Goal: Task Accomplishment & Management: Complete application form

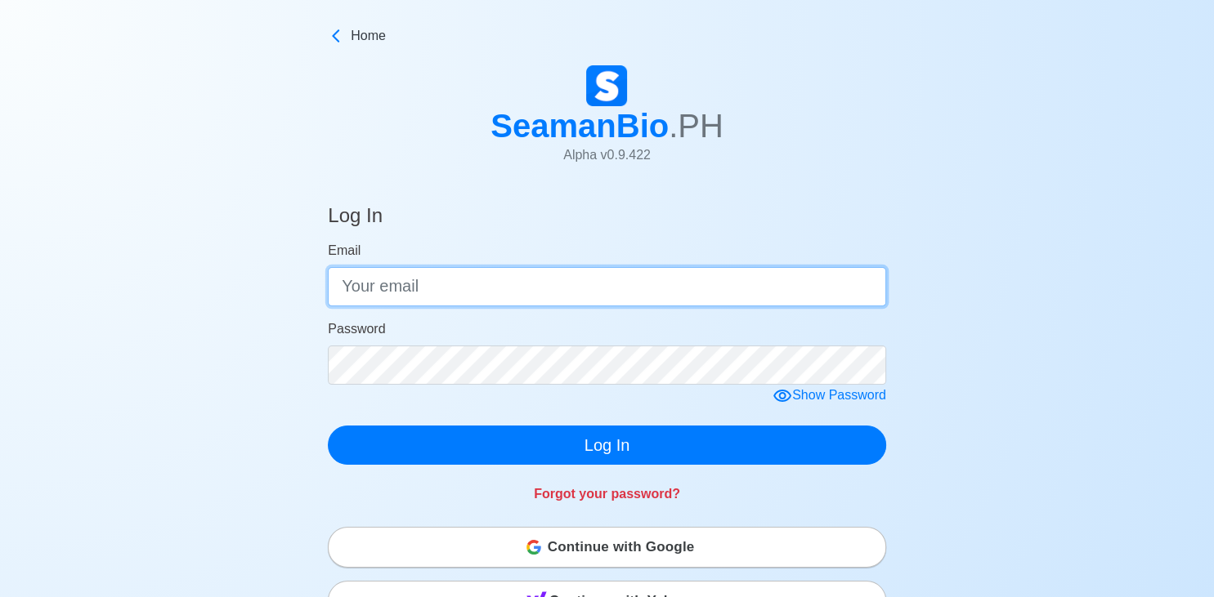
click at [472, 293] on input "Email" at bounding box center [607, 286] width 558 height 39
type input "khentlerrybadevapor@gmail.com"
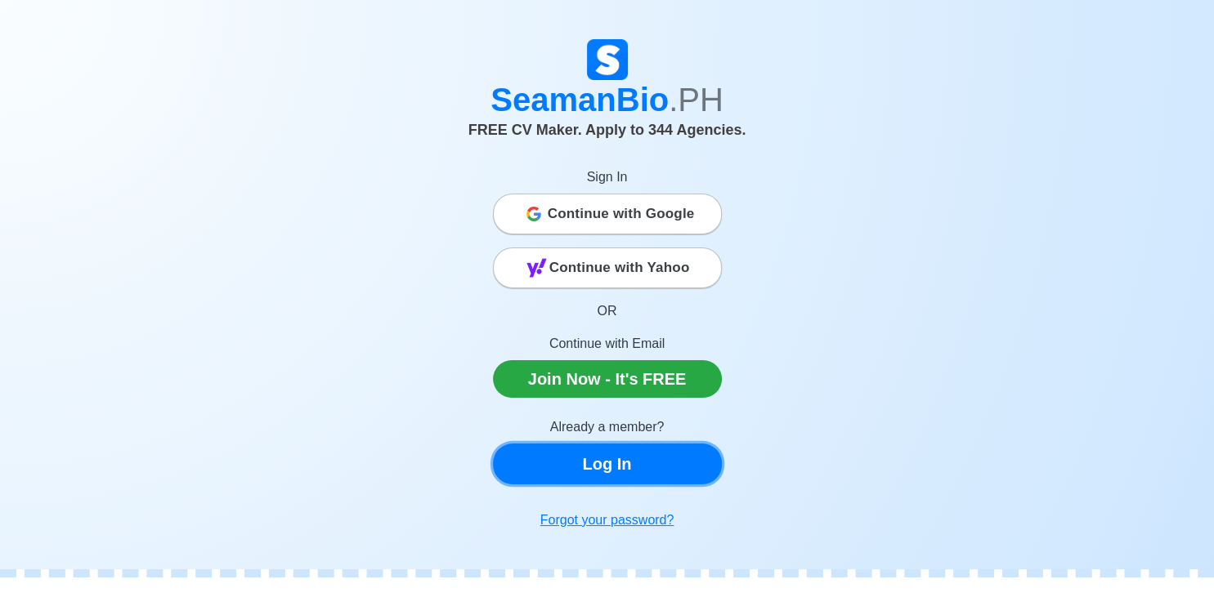
click at [611, 462] on link "Log In" at bounding box center [607, 464] width 229 height 41
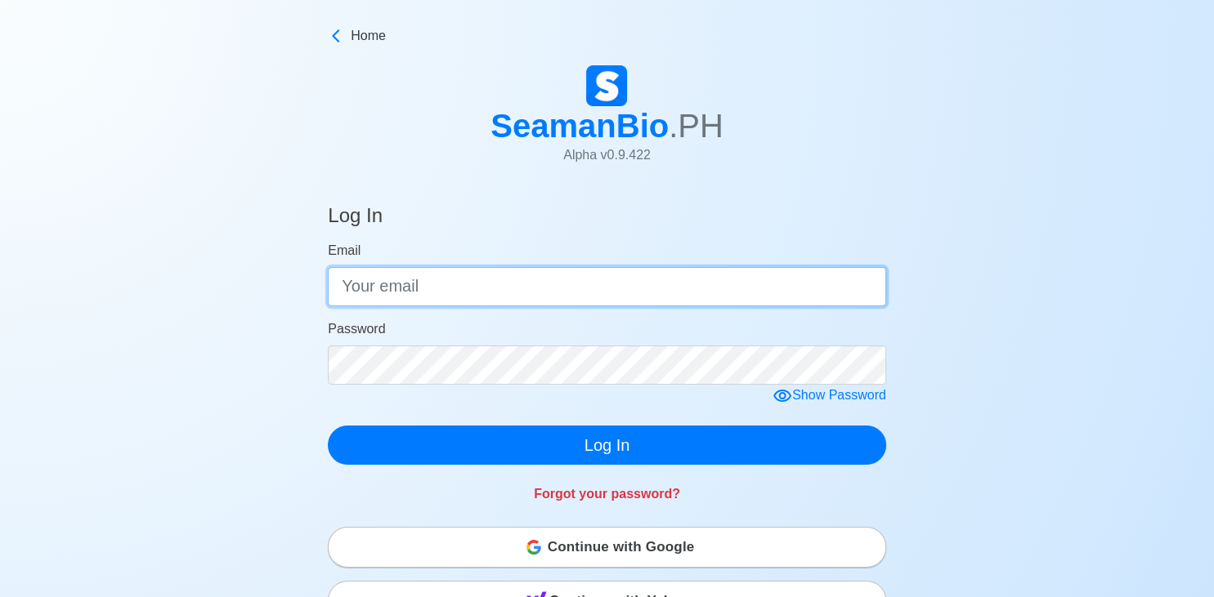
click at [482, 286] on input "Email" at bounding box center [607, 286] width 558 height 39
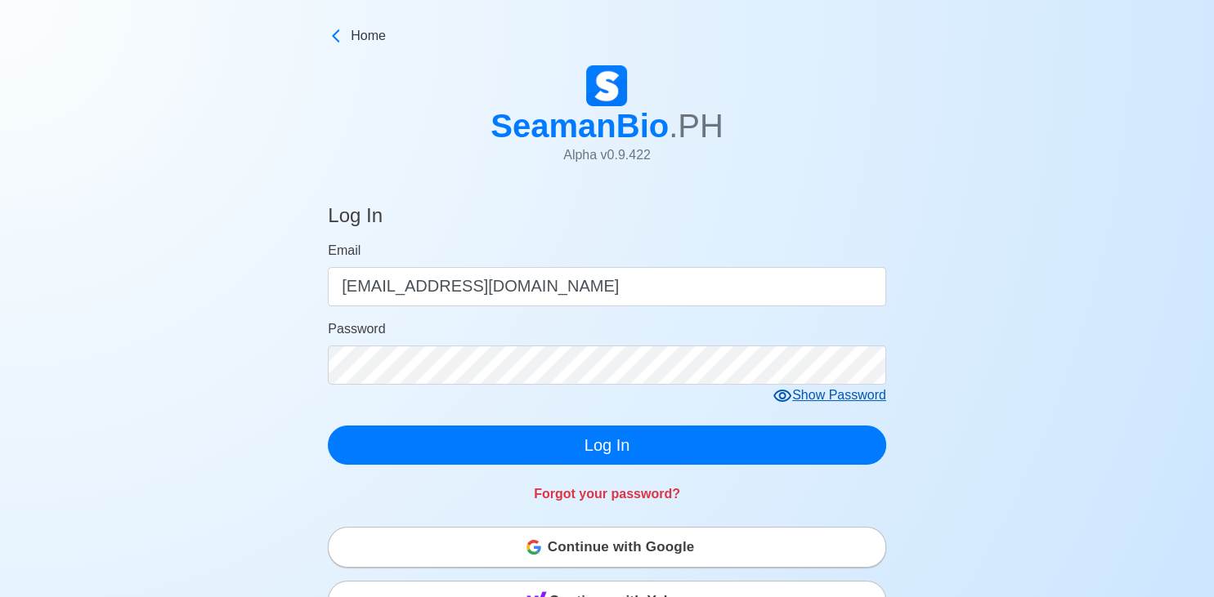
click at [822, 395] on form "Email [EMAIL_ADDRESS][DOMAIN_NAME] Password Show Password Log In" at bounding box center [607, 353] width 558 height 224
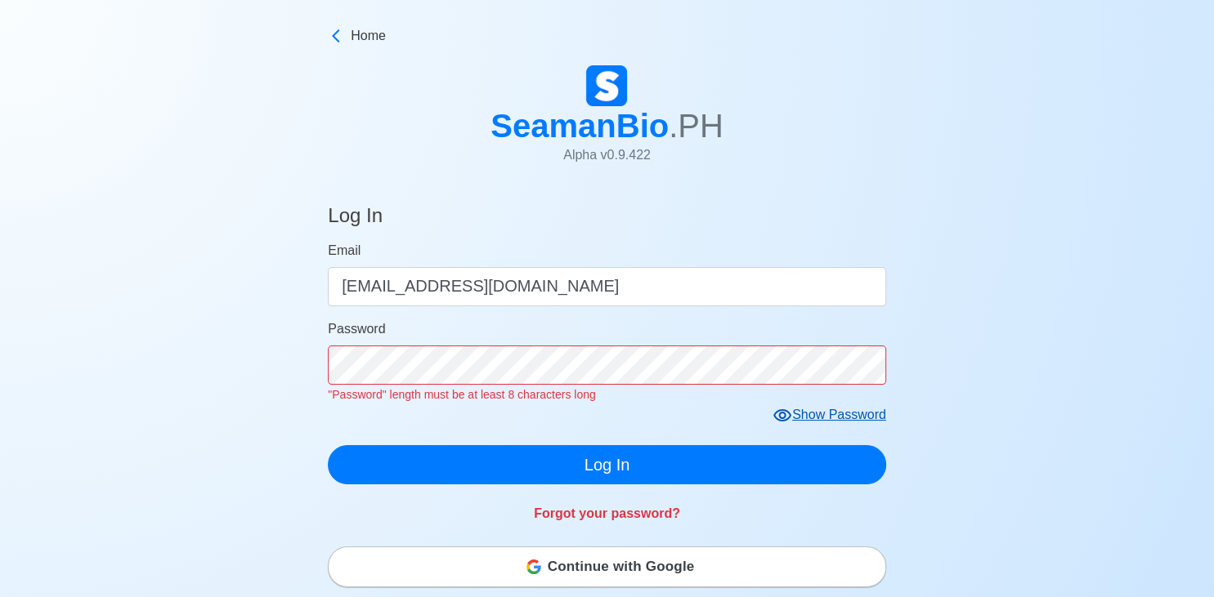
click at [845, 415] on div "Show Password" at bounding box center [829, 415] width 114 height 20
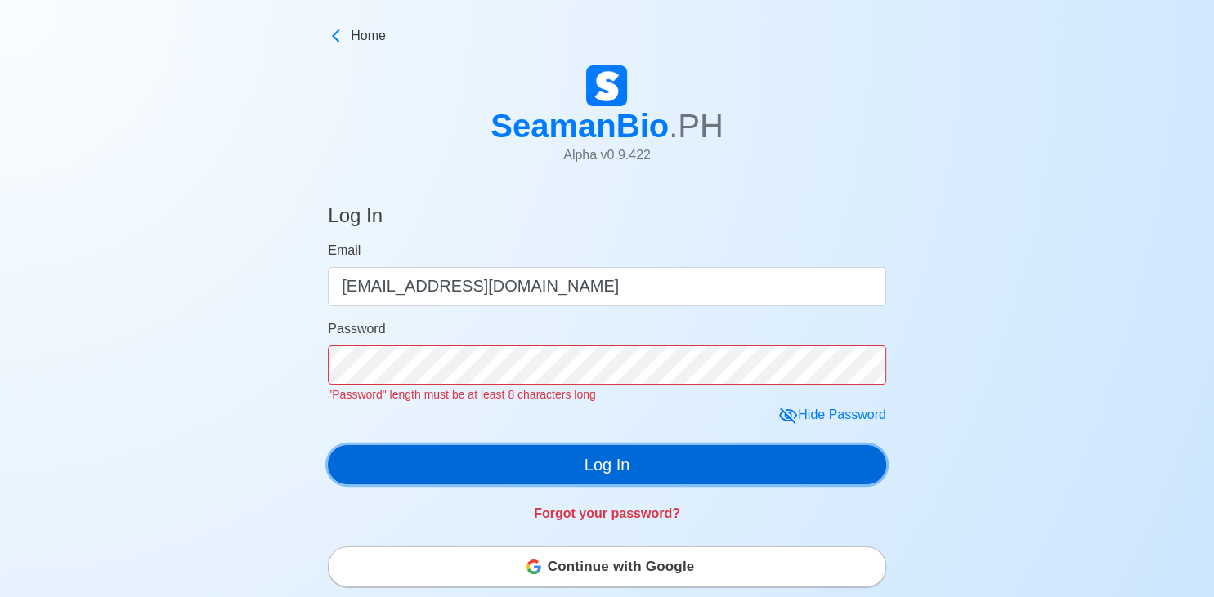
click at [675, 465] on button "Log In" at bounding box center [607, 464] width 558 height 39
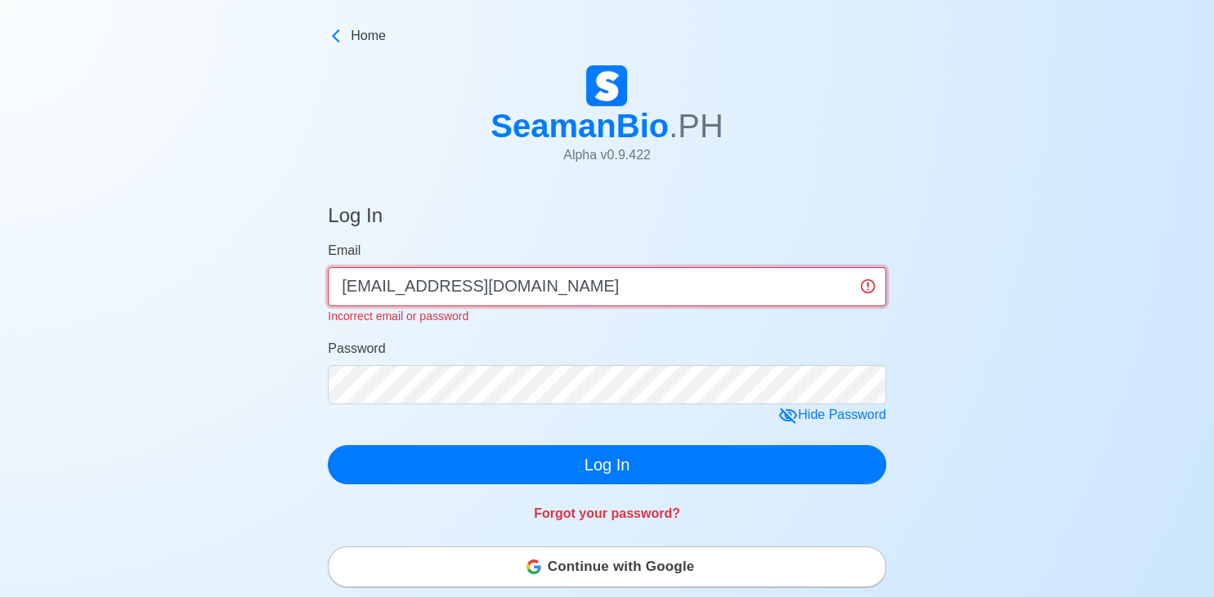
click at [379, 289] on input "[EMAIL_ADDRESS][DOMAIN_NAME]" at bounding box center [607, 286] width 558 height 39
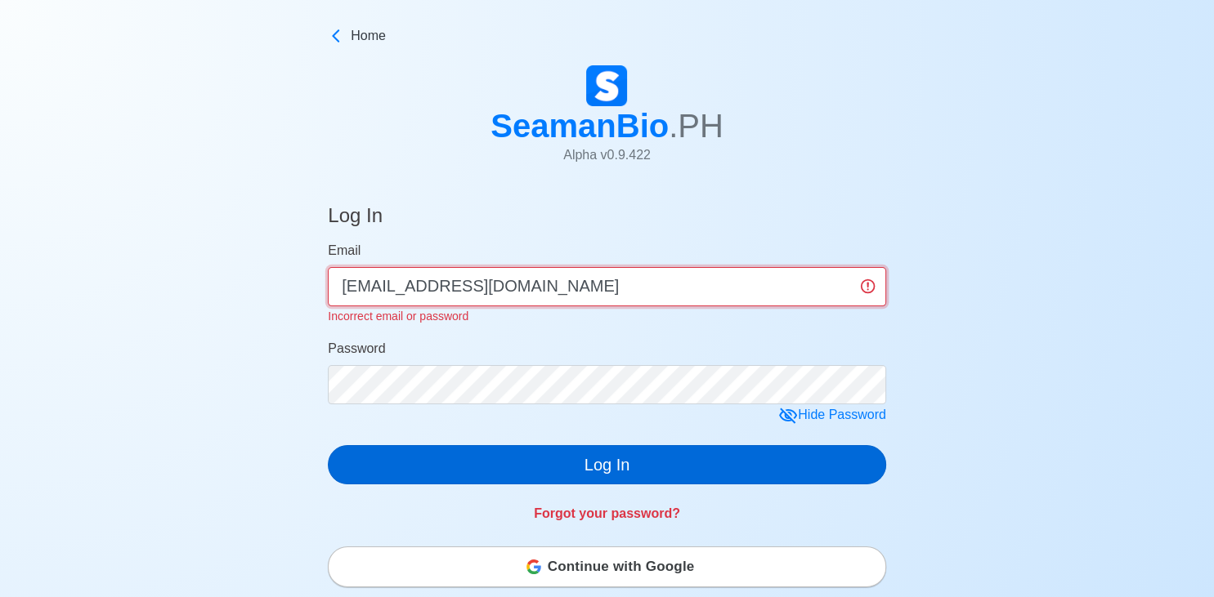
type input "[EMAIL_ADDRESS][DOMAIN_NAME]"
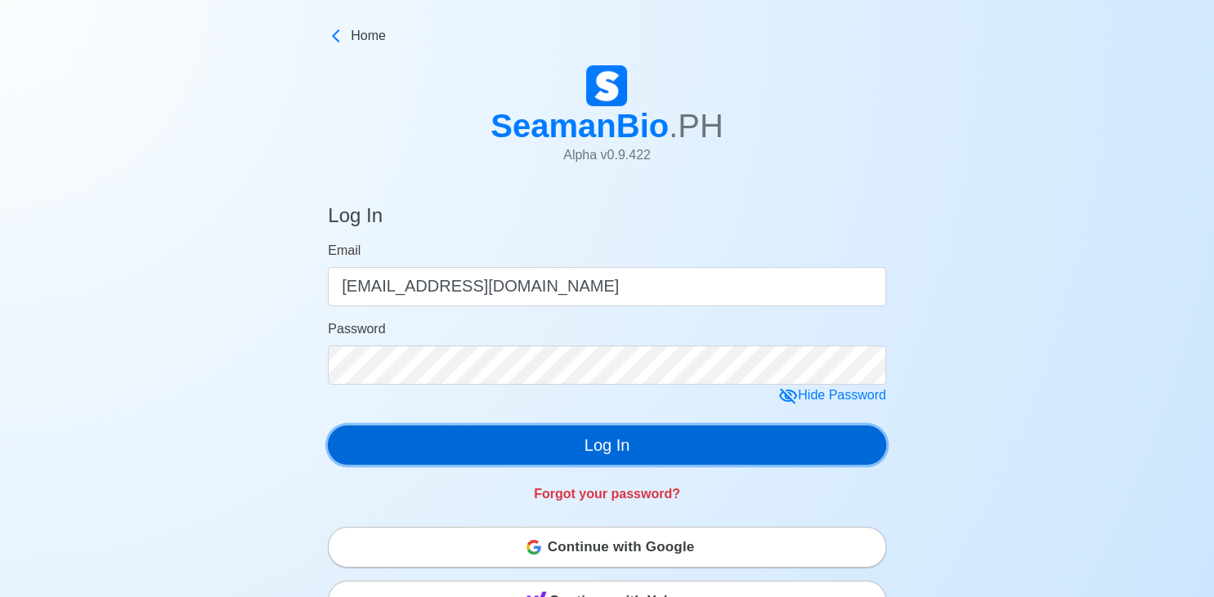
click at [537, 466] on div "Log In Email [EMAIL_ADDRESS][DOMAIN_NAME] Password Hide Password Log In Forgot …" at bounding box center [607, 351] width 558 height 333
click at [620, 436] on button "Log In" at bounding box center [607, 445] width 558 height 39
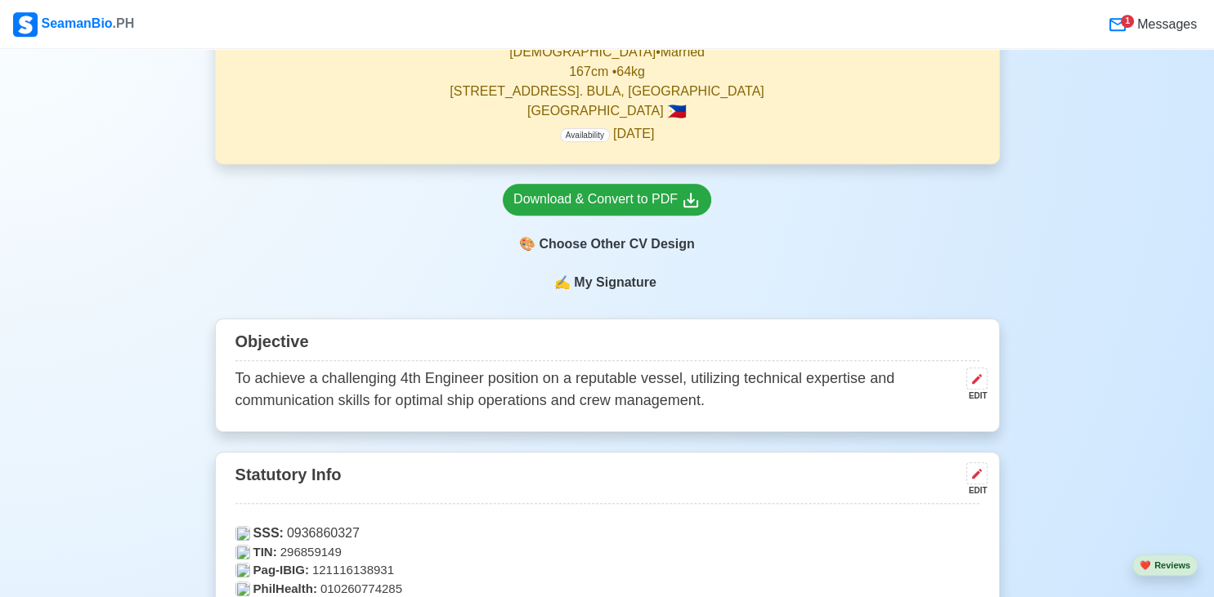
scroll to position [420, 0]
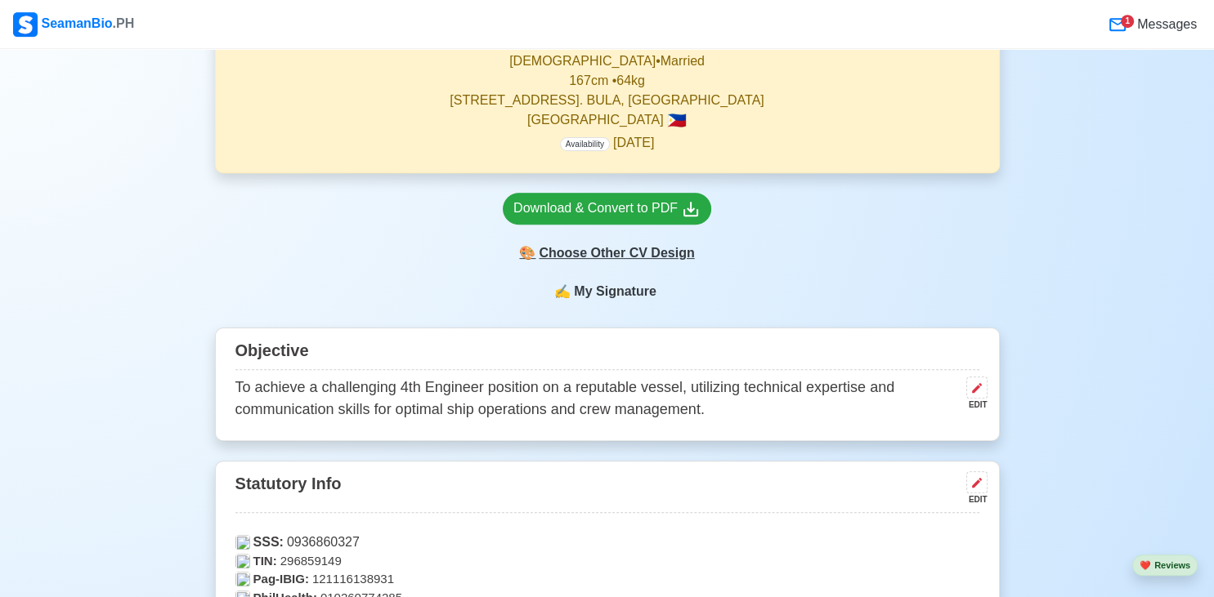
click at [625, 258] on div "🎨 Choose Other CV Design" at bounding box center [607, 253] width 208 height 31
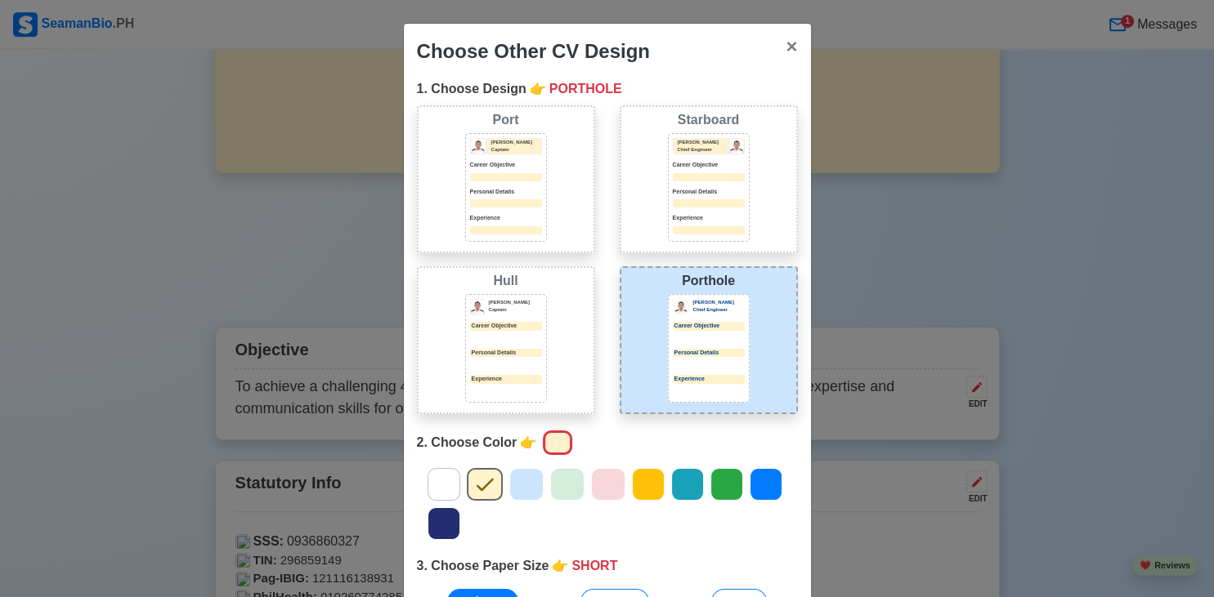
click at [718, 340] on div at bounding box center [709, 338] width 72 height 8
click at [453, 512] on icon at bounding box center [444, 524] width 25 height 25
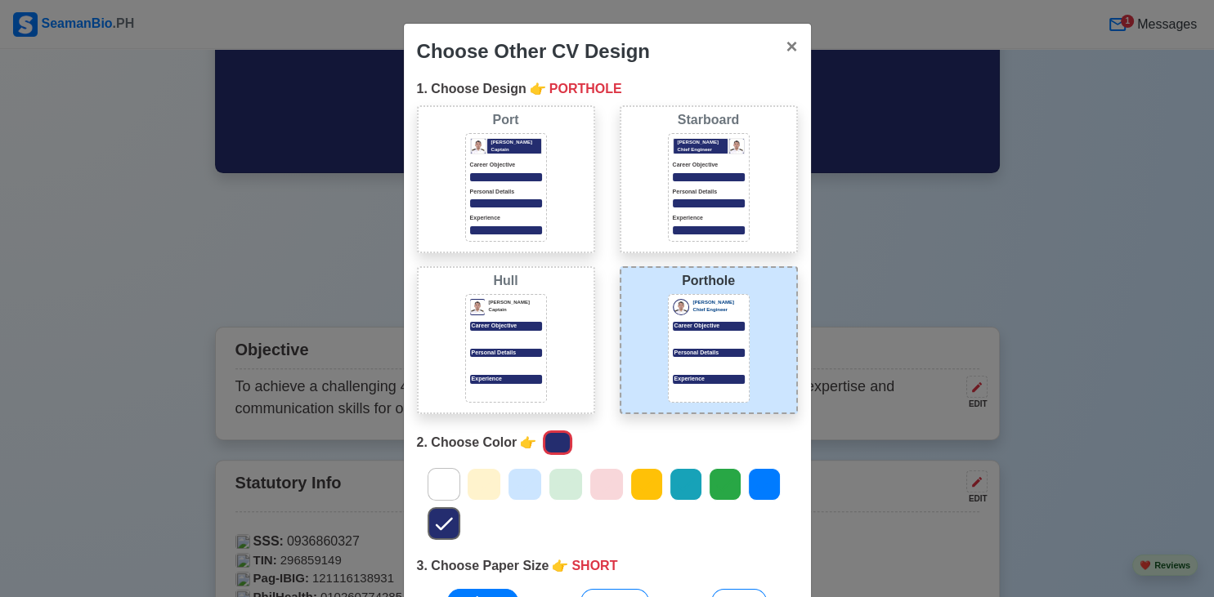
scroll to position [152, 0]
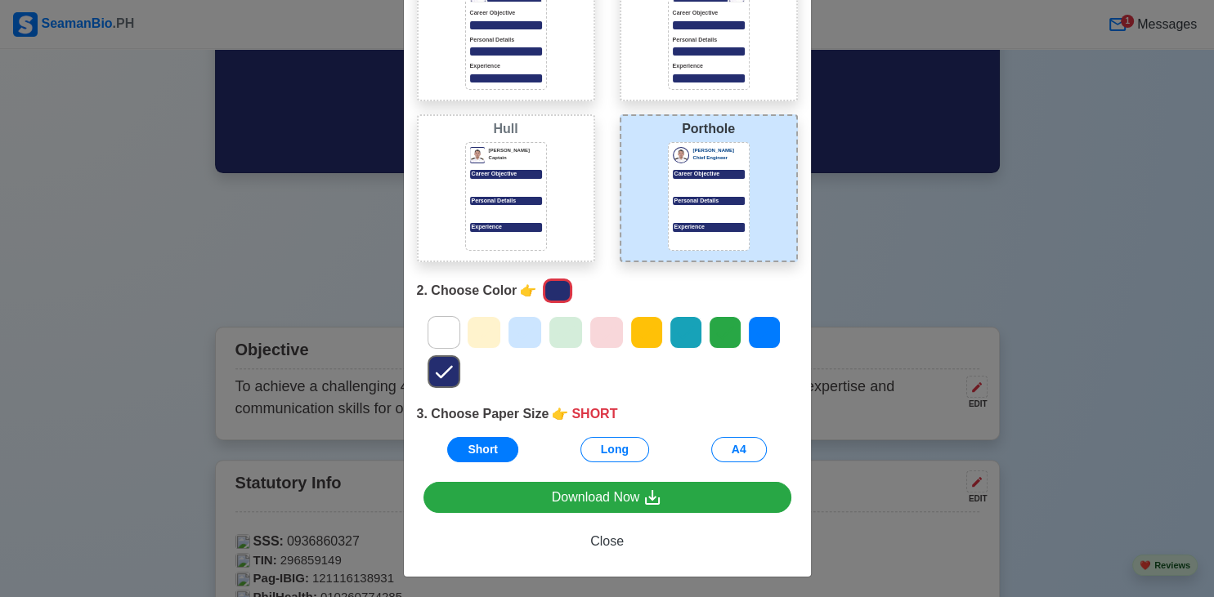
click at [773, 332] on icon at bounding box center [764, 332] width 25 height 25
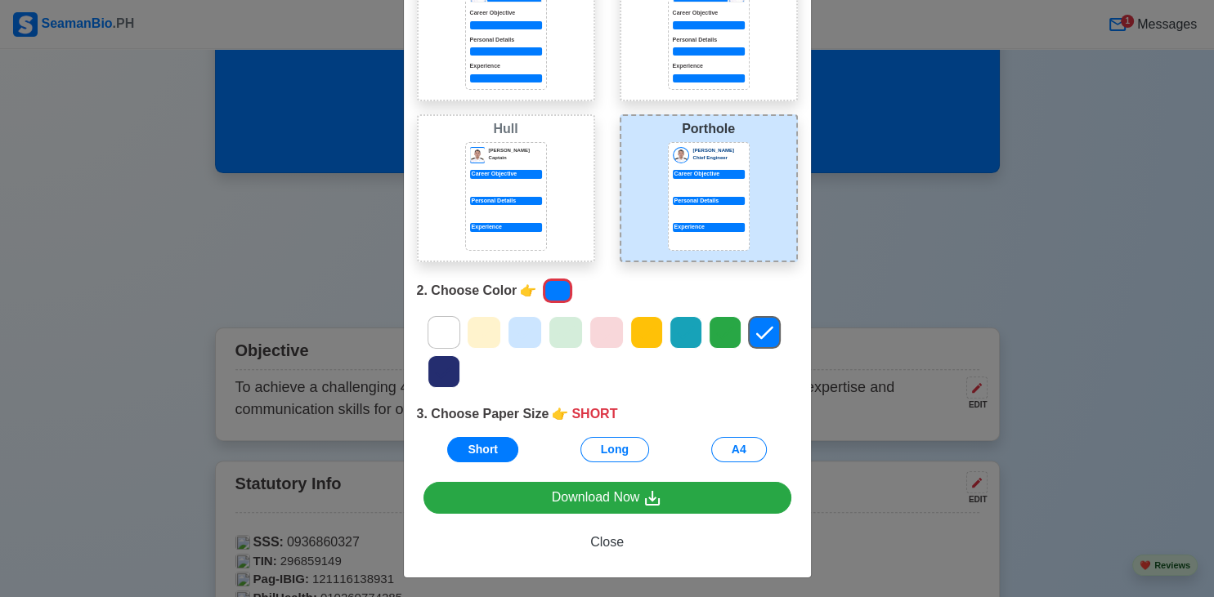
click at [476, 325] on icon at bounding box center [484, 332] width 25 height 25
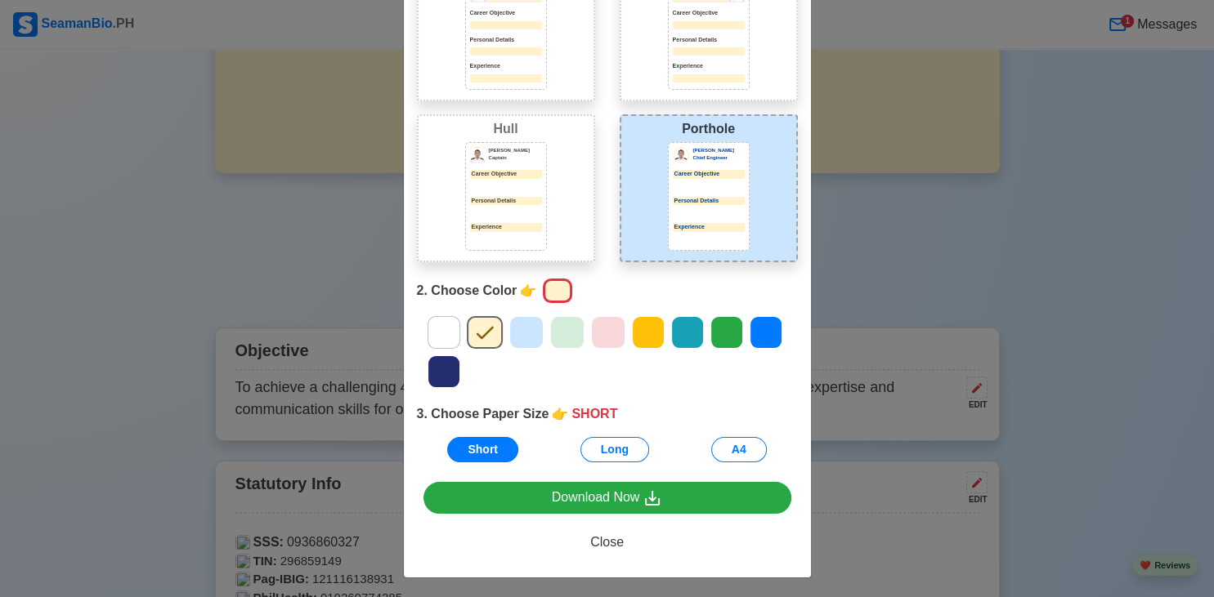
click at [675, 329] on icon at bounding box center [687, 332] width 25 height 25
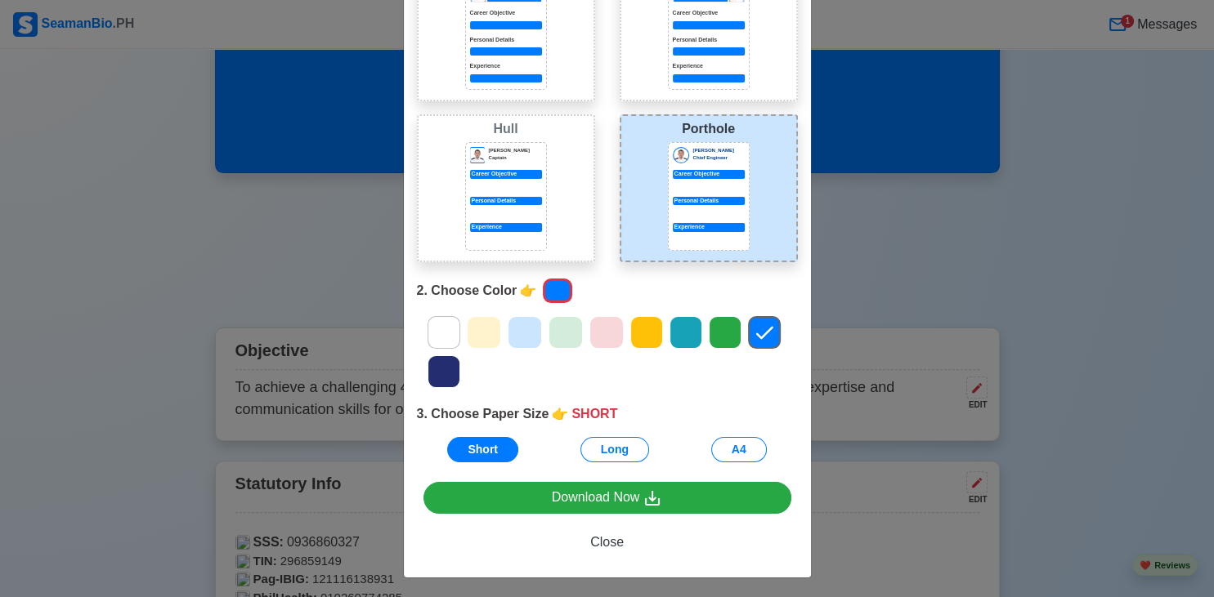
click at [441, 361] on icon at bounding box center [444, 372] width 25 height 25
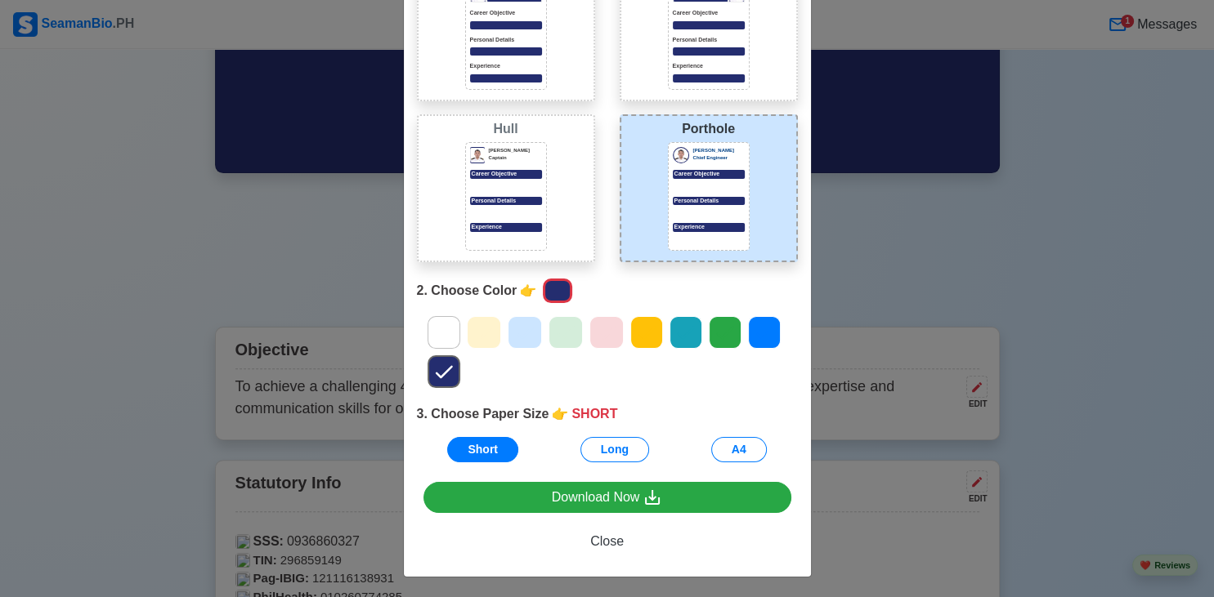
click at [744, 333] on div at bounding box center [607, 352] width 405 height 78
click at [762, 335] on icon at bounding box center [764, 332] width 25 height 25
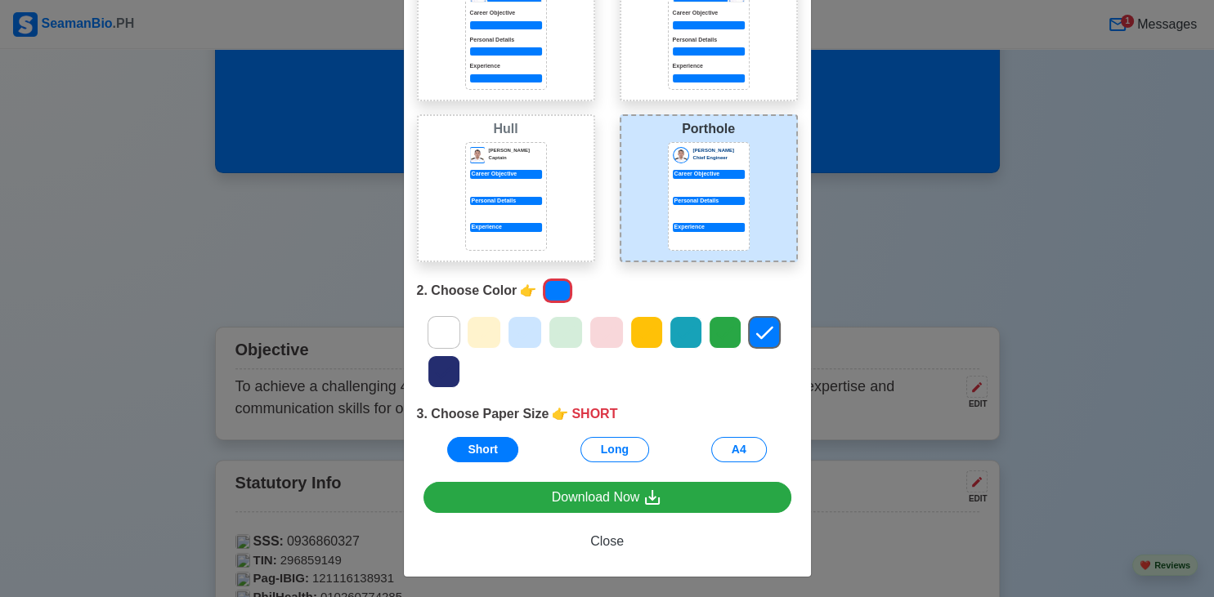
click at [762, 335] on icon at bounding box center [764, 332] width 25 height 25
click at [745, 441] on button "A4" at bounding box center [739, 449] width 56 height 25
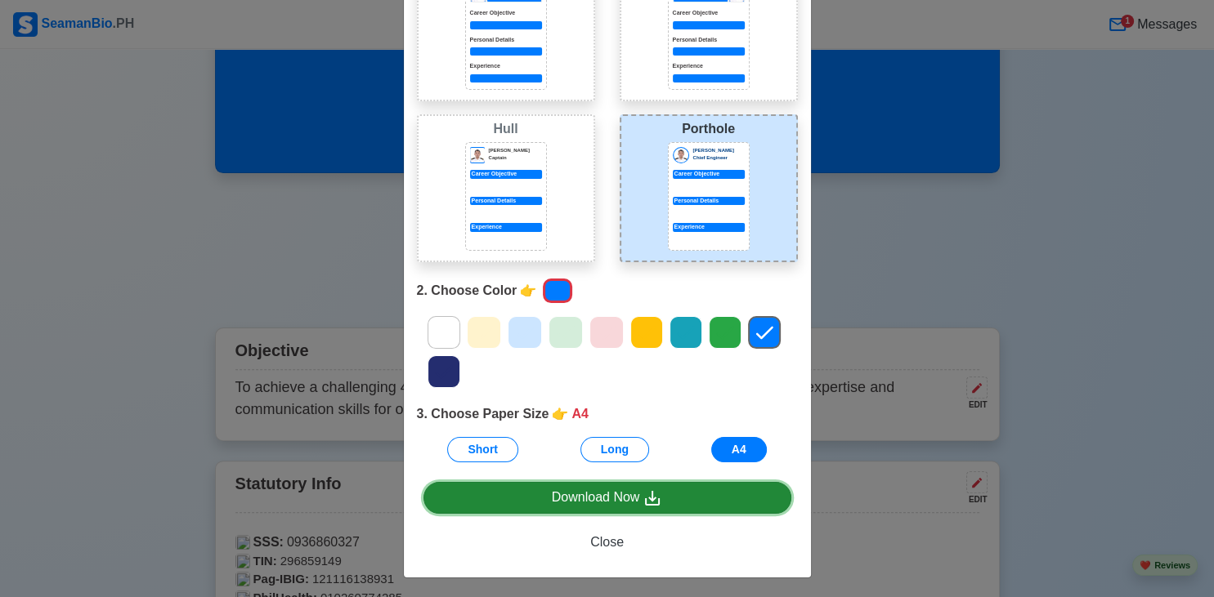
click at [612, 498] on div "Download Now" at bounding box center [607, 498] width 111 height 20
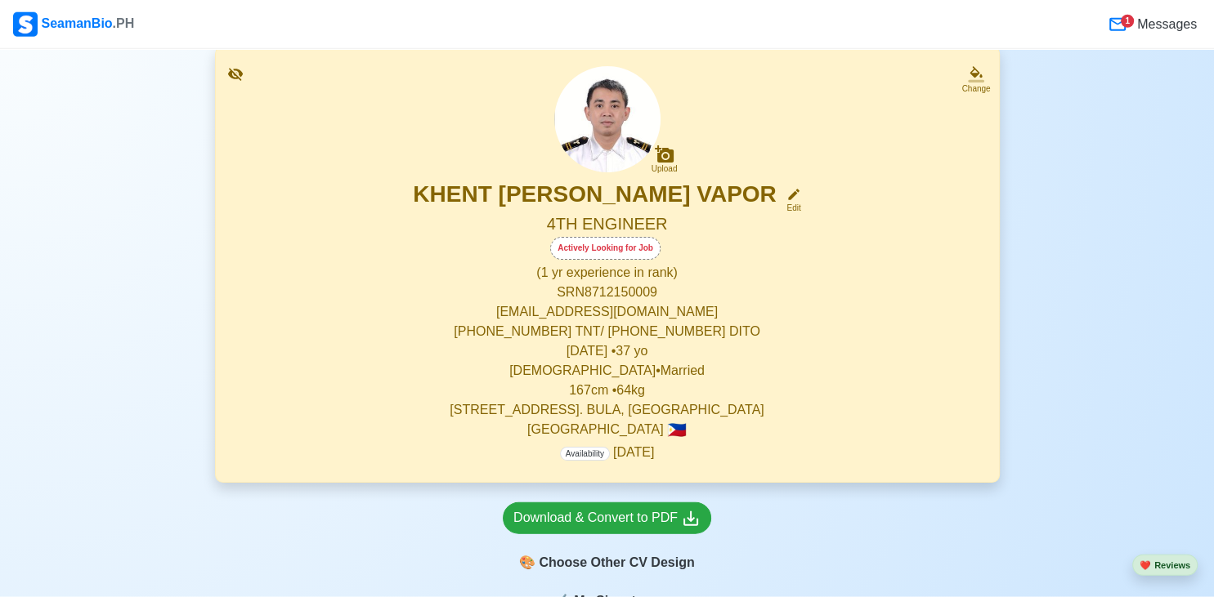
scroll to position [129, 0]
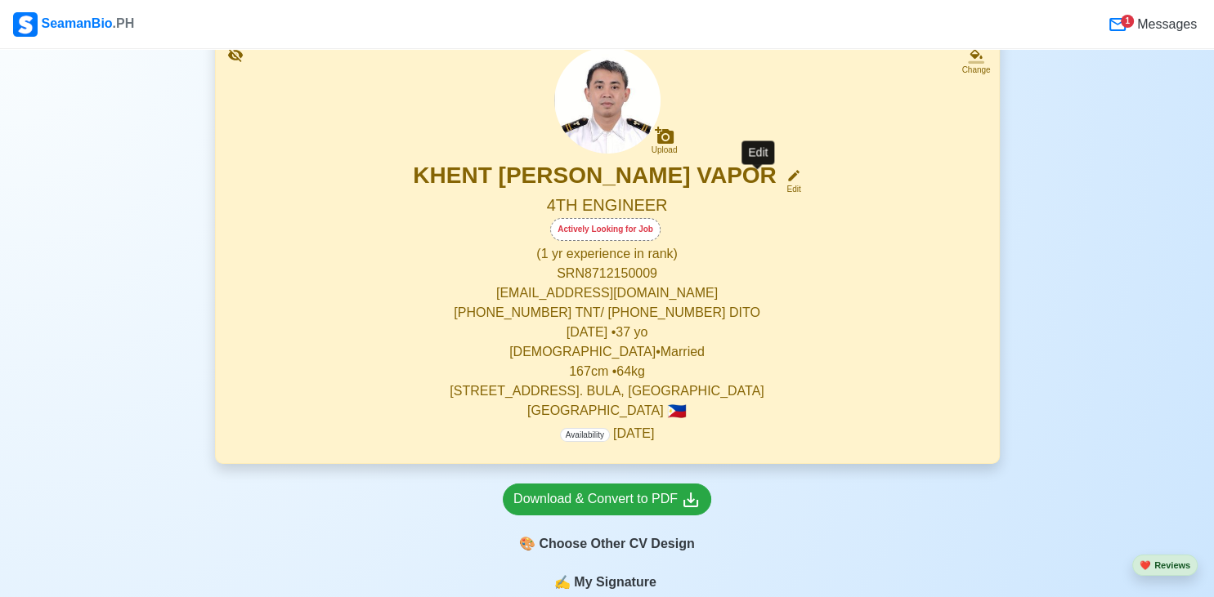
click at [780, 185] on div "Edit" at bounding box center [790, 189] width 21 height 12
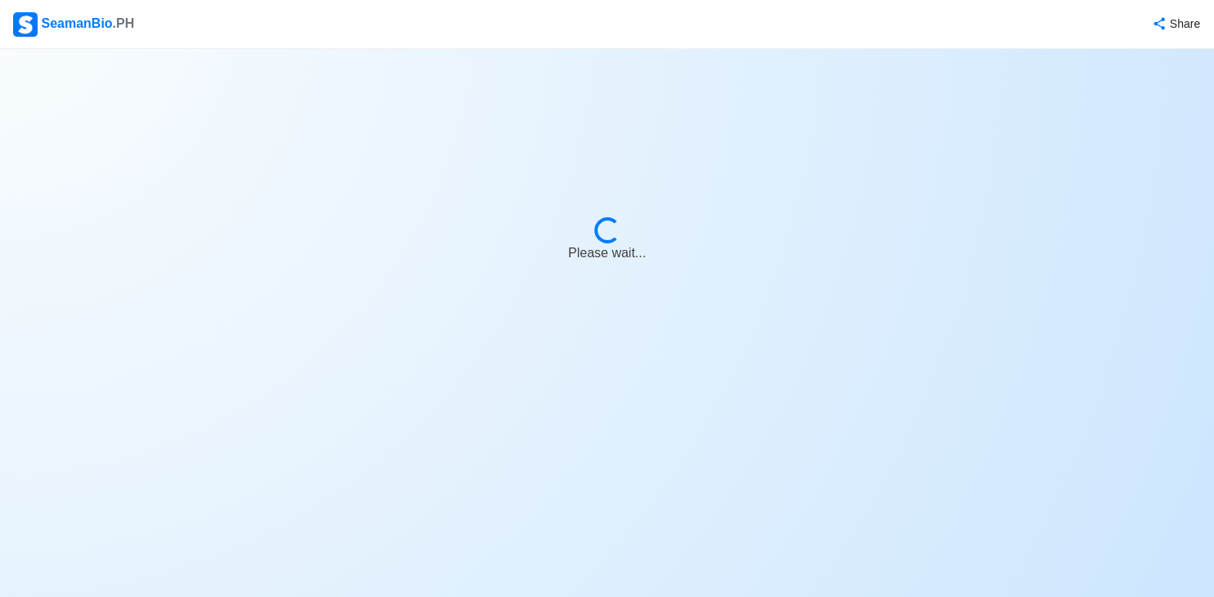
select select "Actively Looking for Job"
select select "Visible for Hiring"
select select "Married"
select select "[DEMOGRAPHIC_DATA]"
select select "PH"
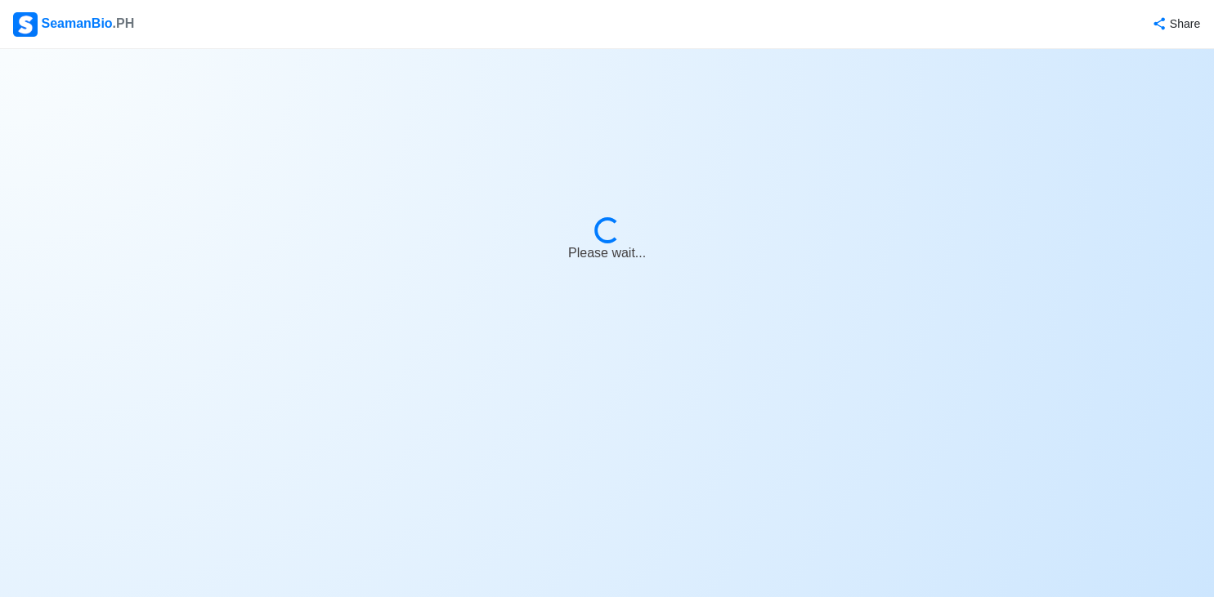
select select "1"
select select "0"
select select "1756656000000"
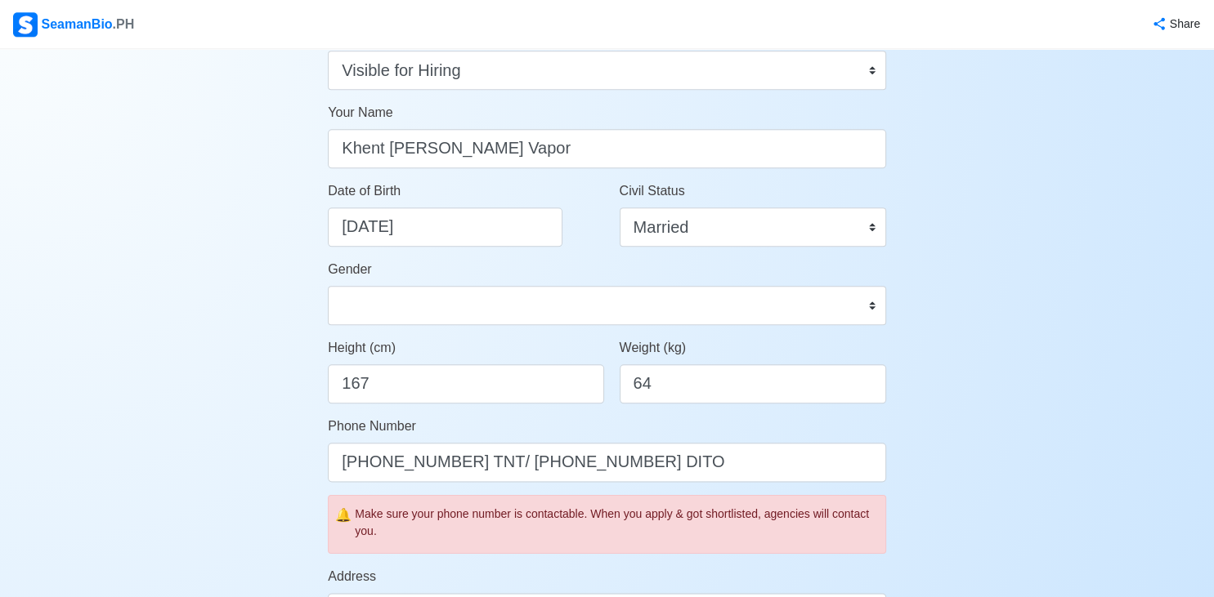
scroll to position [230, 0]
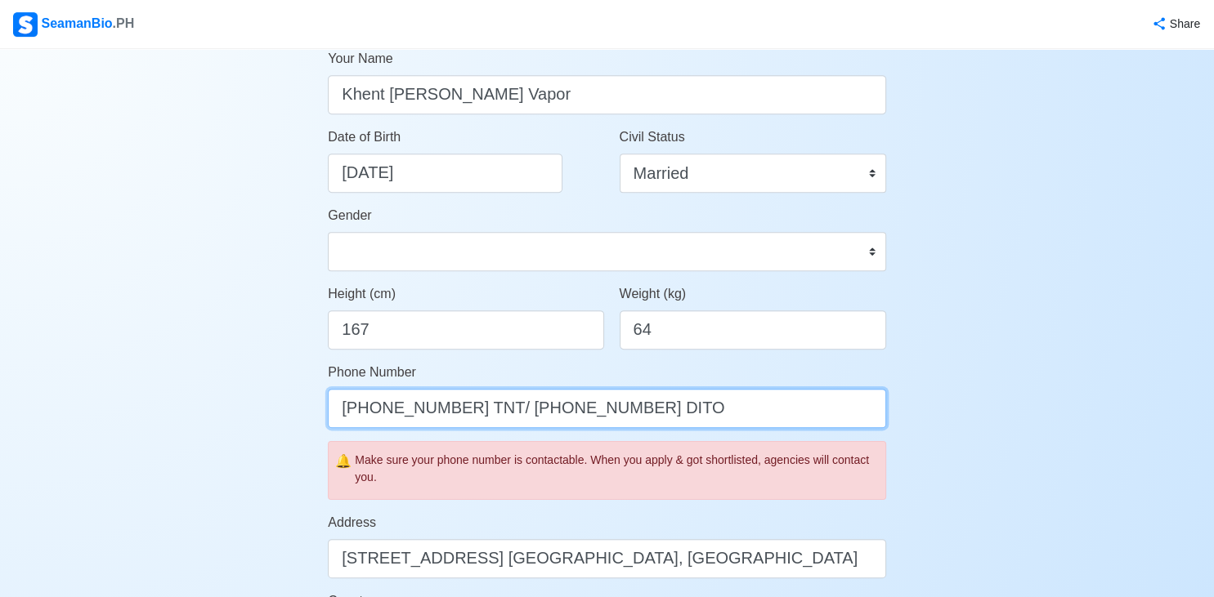
drag, startPoint x: 584, startPoint y: 409, endPoint x: 493, endPoint y: 417, distance: 91.0
click at [493, 417] on input "[PHONE_NUMBER] TNT/ [PHONE_NUMBER] DITO" at bounding box center [607, 408] width 558 height 39
drag, startPoint x: 494, startPoint y: 416, endPoint x: 716, endPoint y: 423, distance: 222.4
click at [716, 423] on input "[PHONE_NUMBER] TNT/ [PHONE_NUMBER] DITO" at bounding box center [607, 408] width 558 height 39
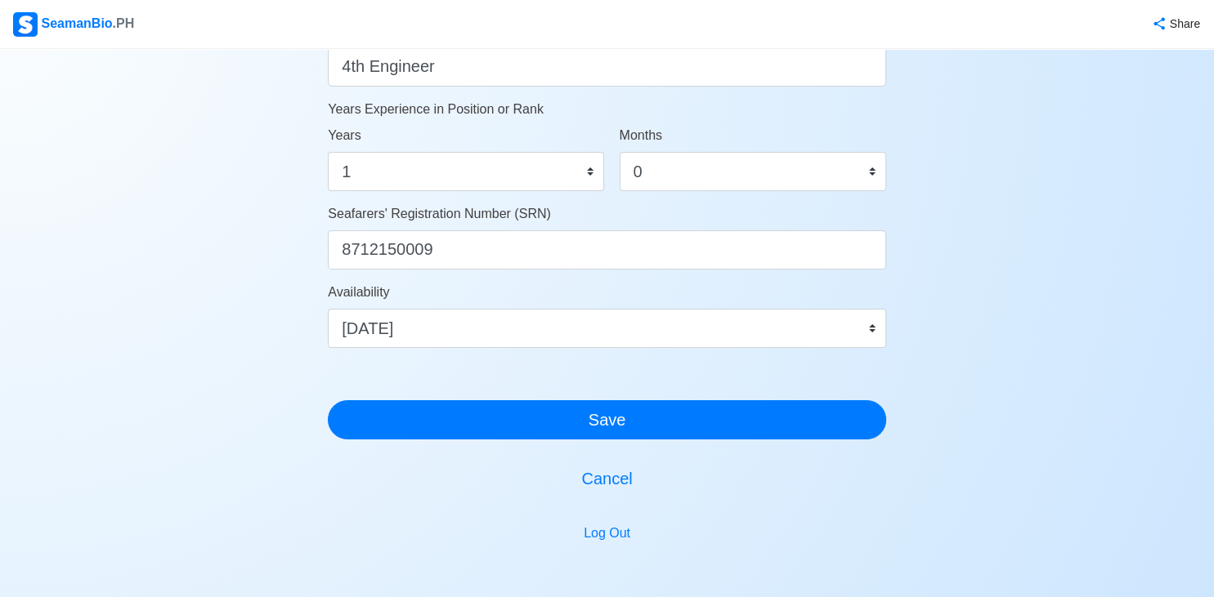
scroll to position [877, 0]
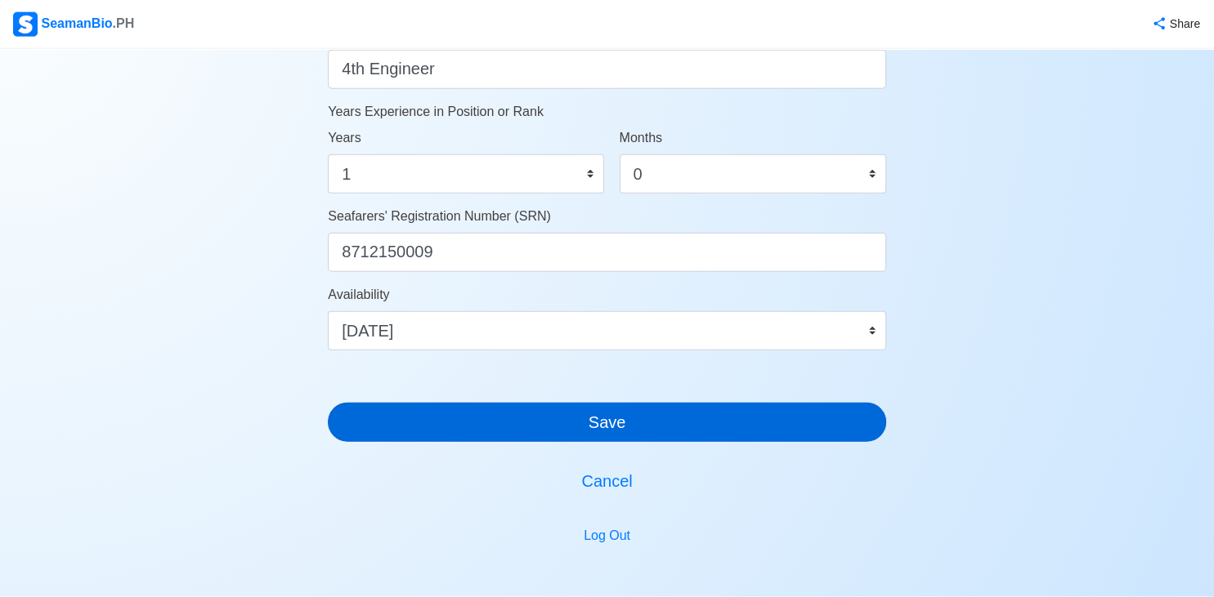
type input "+639703694724 TNT"
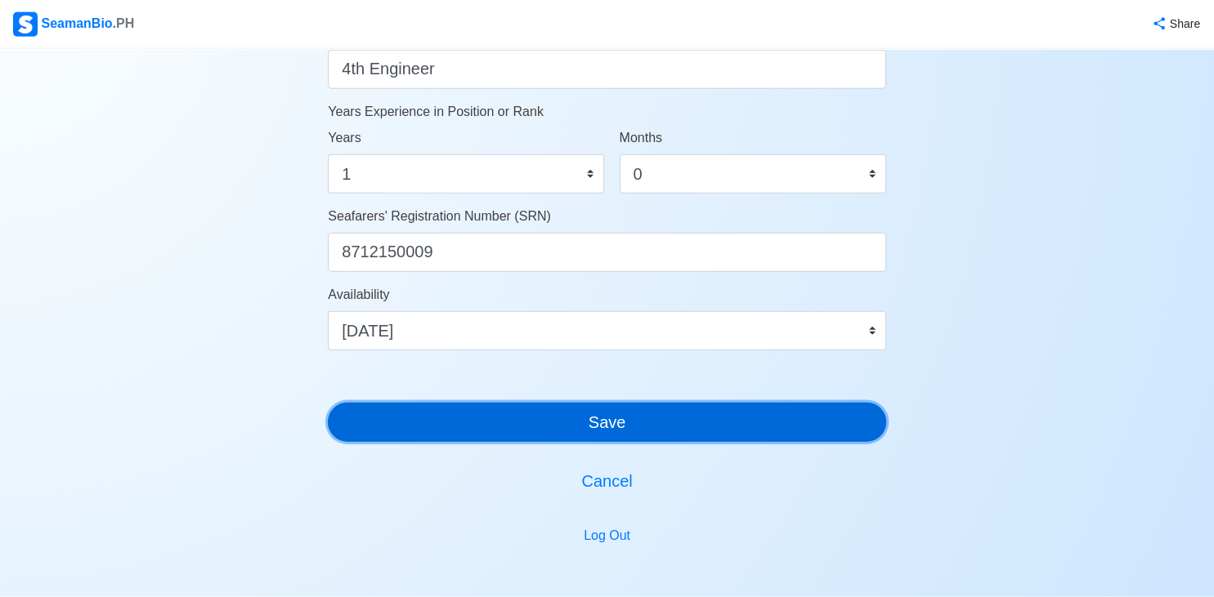
click at [625, 419] on button "Save" at bounding box center [607, 422] width 558 height 39
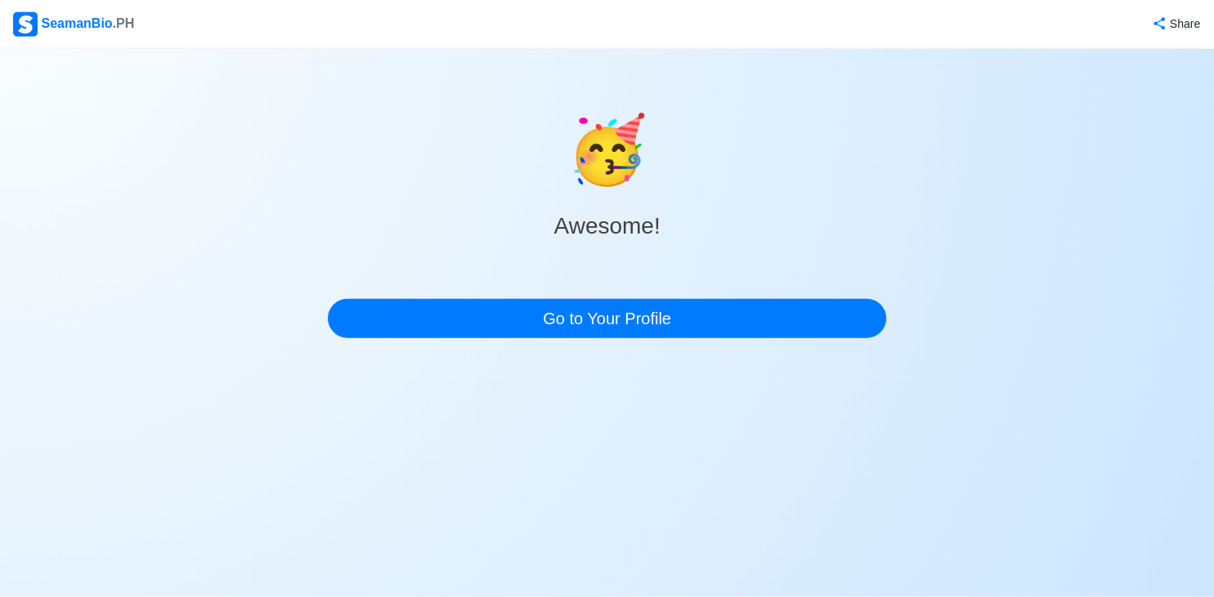
scroll to position [0, 0]
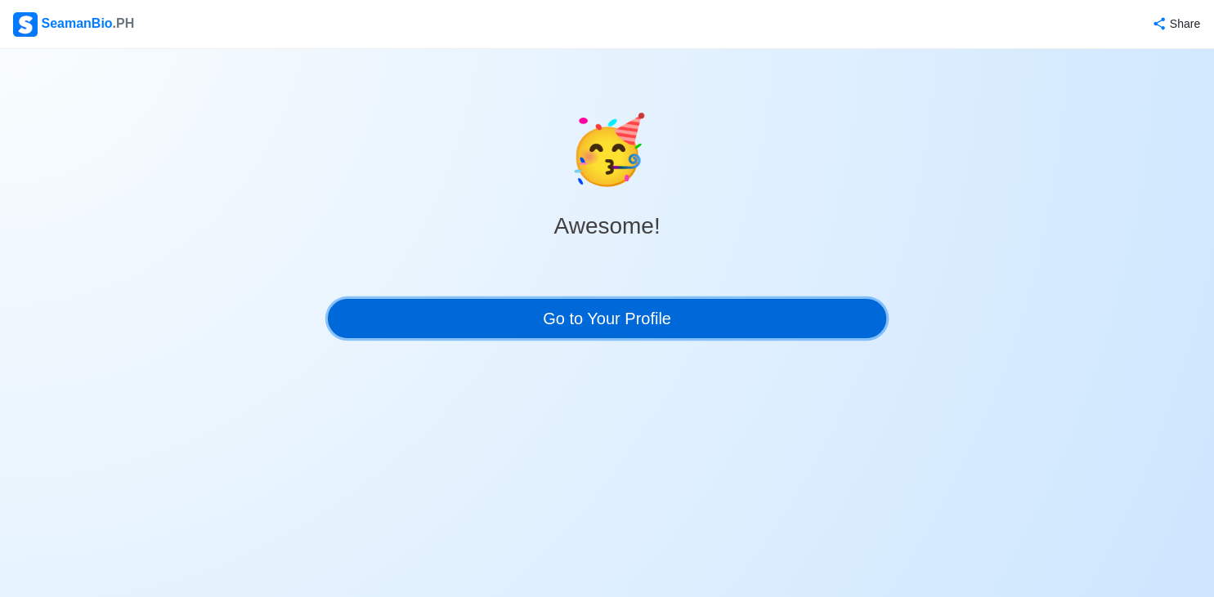
click at [629, 329] on link "Go to Your Profile" at bounding box center [607, 318] width 558 height 39
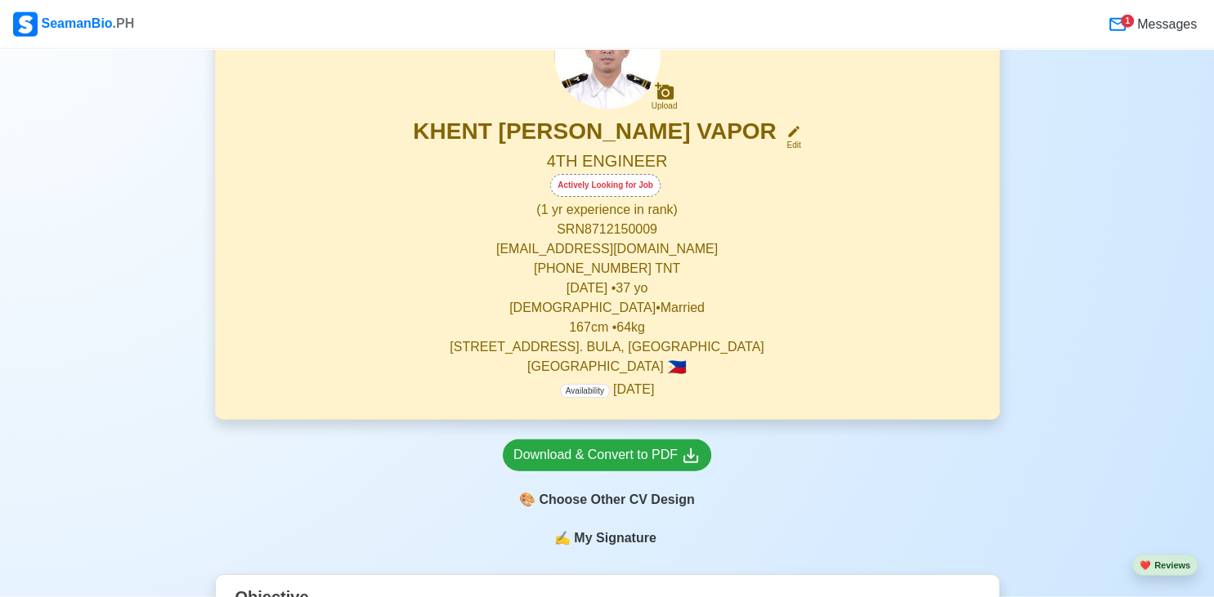
scroll to position [127, 0]
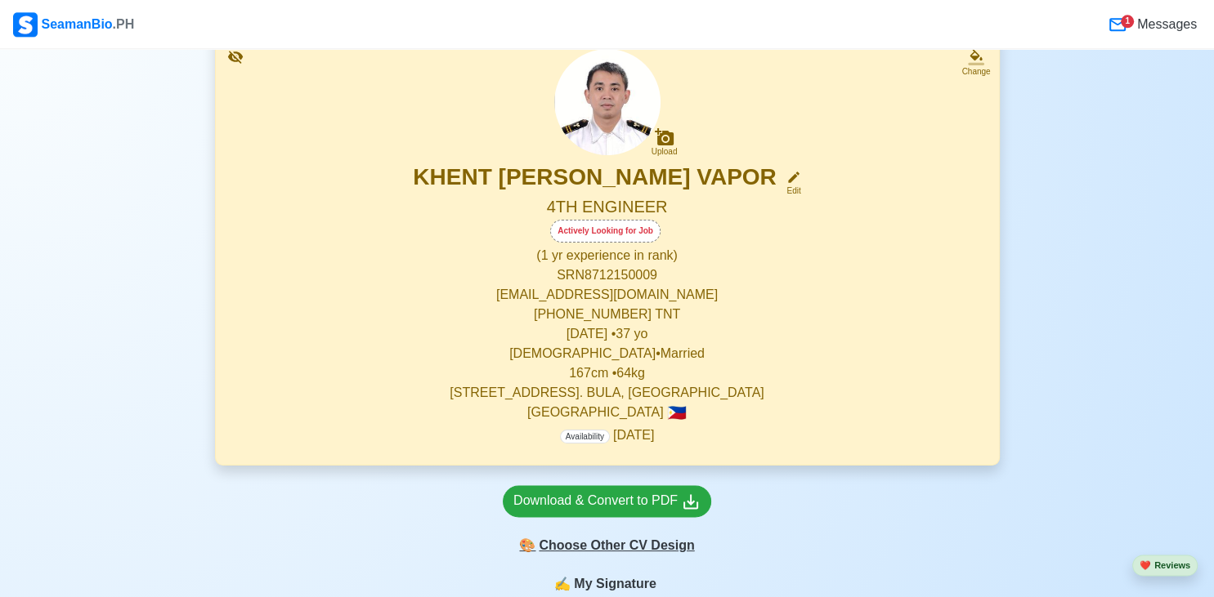
click at [634, 551] on div "🎨 Choose Other CV Design" at bounding box center [607, 545] width 208 height 31
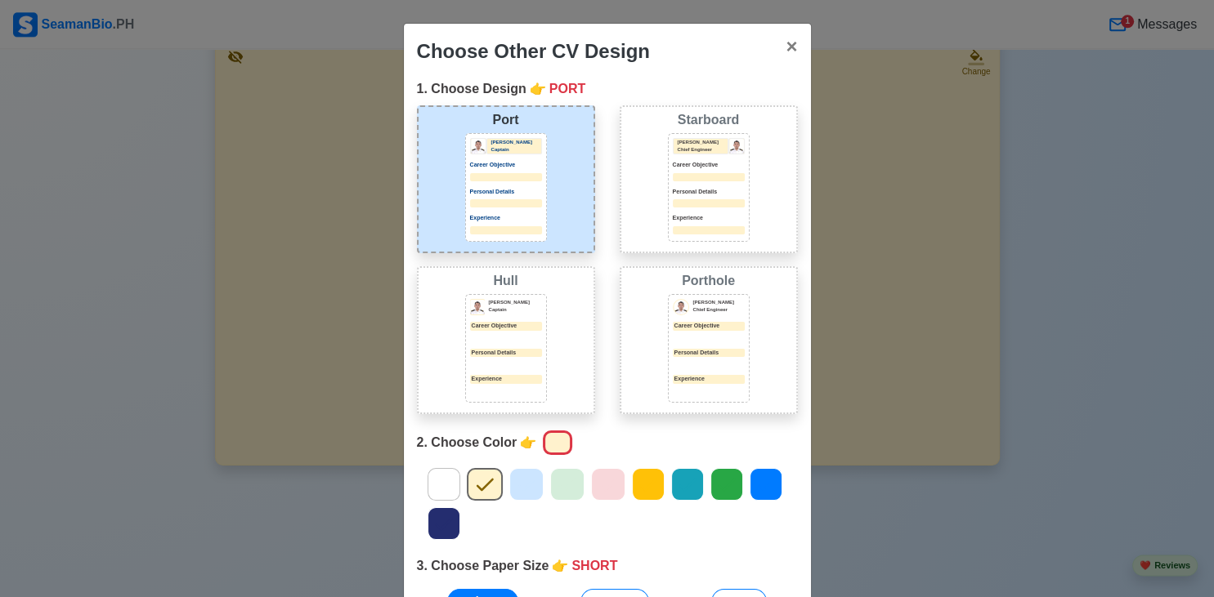
click at [779, 485] on div at bounding box center [765, 484] width 33 height 33
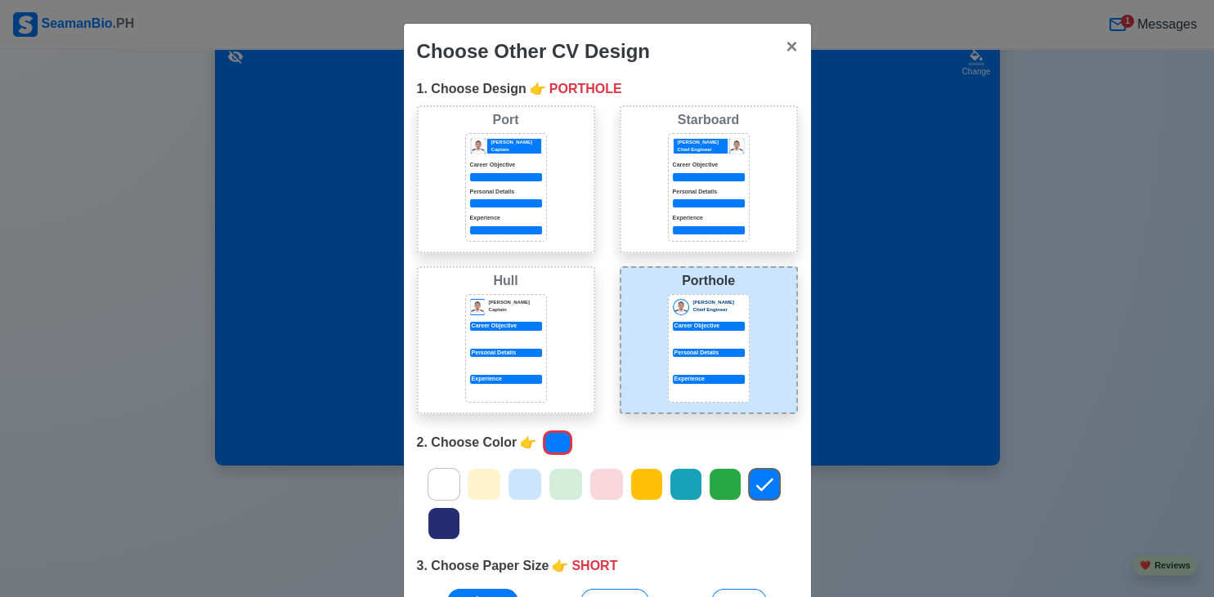
drag, startPoint x: 1199, startPoint y: 163, endPoint x: 795, endPoint y: 299, distance: 425.9
click at [1068, 344] on div "Choose Other CV Design × Close 1. Choose Design 👉 PORTHOLE Port Donald Cris Cap…" at bounding box center [607, 298] width 1214 height 597
click at [737, 587] on div "1. Choose Design 👉 PORTHOLE Port Donald Cris Captain Career Objective Personal …" at bounding box center [607, 353] width 407 height 548
click at [740, 590] on button "A4" at bounding box center [739, 601] width 56 height 25
click at [804, 561] on div "1. Choose Design 👉 PORTHOLE Port Donald Cris Captain Career Objective Personal …" at bounding box center [607, 353] width 407 height 548
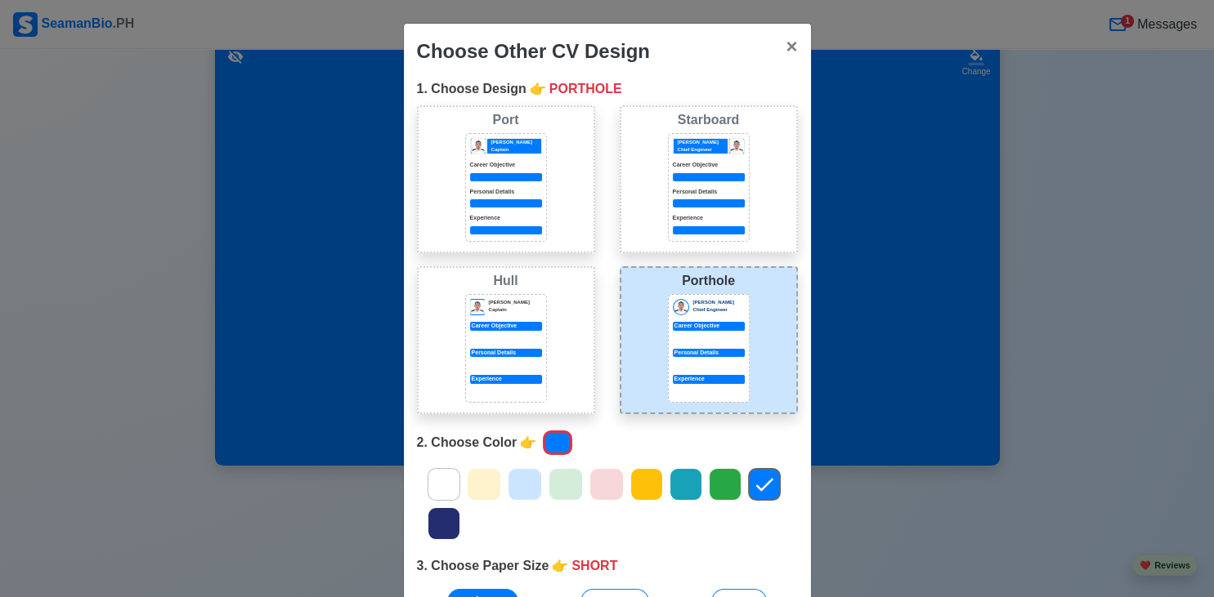
click at [1112, 296] on div "Choose Other CV Design × Close 1. Choose Design 👉 PORTHOLE Port Donald Cris Cap…" at bounding box center [607, 298] width 1214 height 597
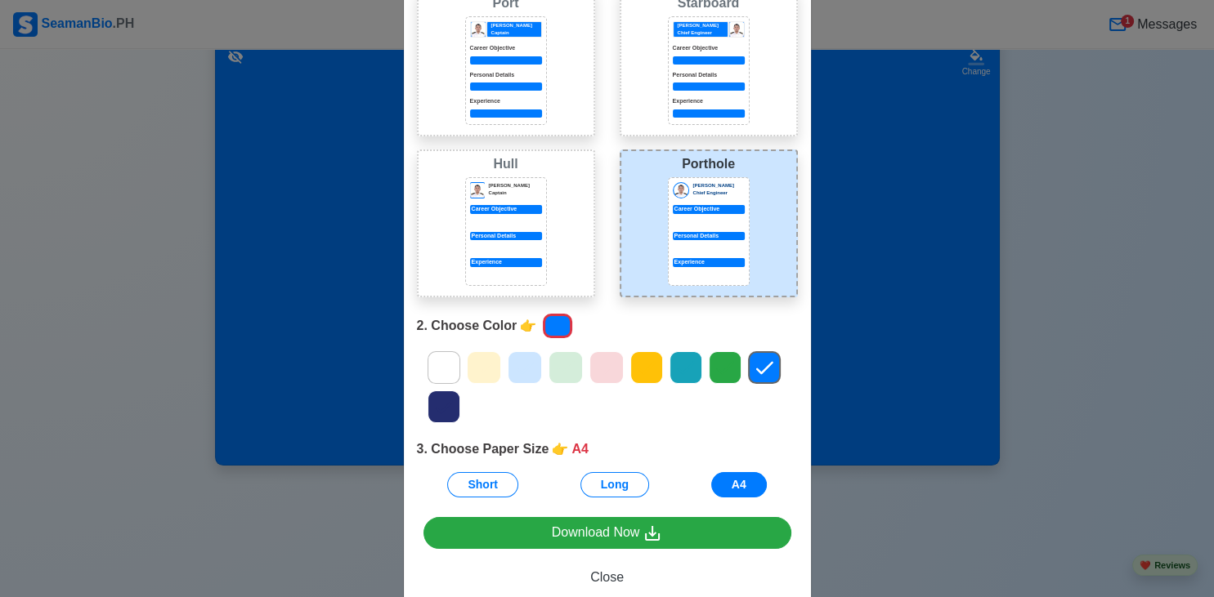
scroll to position [154, 0]
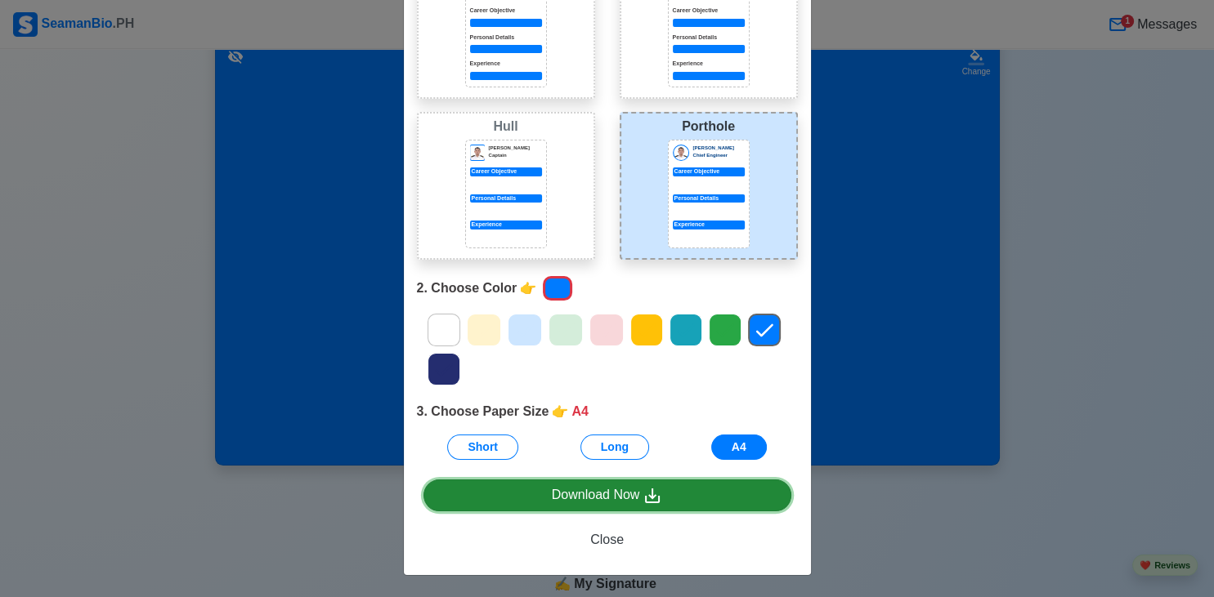
click at [629, 499] on div "Download Now" at bounding box center [607, 495] width 111 height 20
